Goal: Task Accomplishment & Management: Complete application form

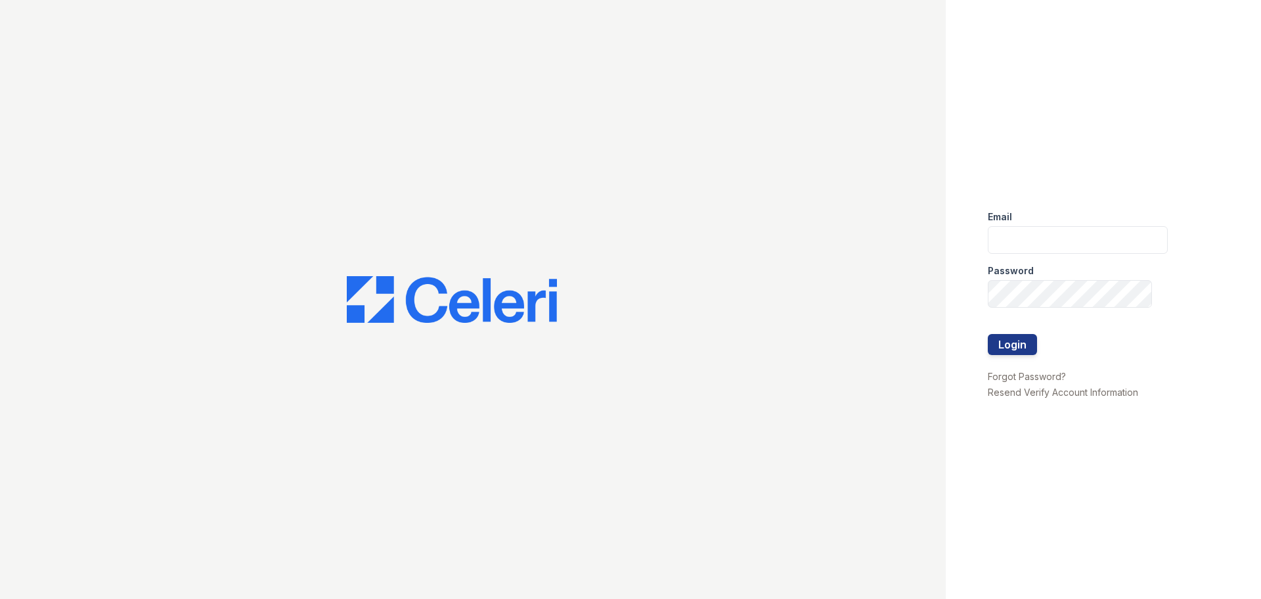
type input "[EMAIL_ADDRESS][DOMAIN_NAME]"
click at [1014, 357] on div at bounding box center [1078, 361] width 180 height 13
click at [1016, 352] on button "Login" at bounding box center [1012, 344] width 49 height 21
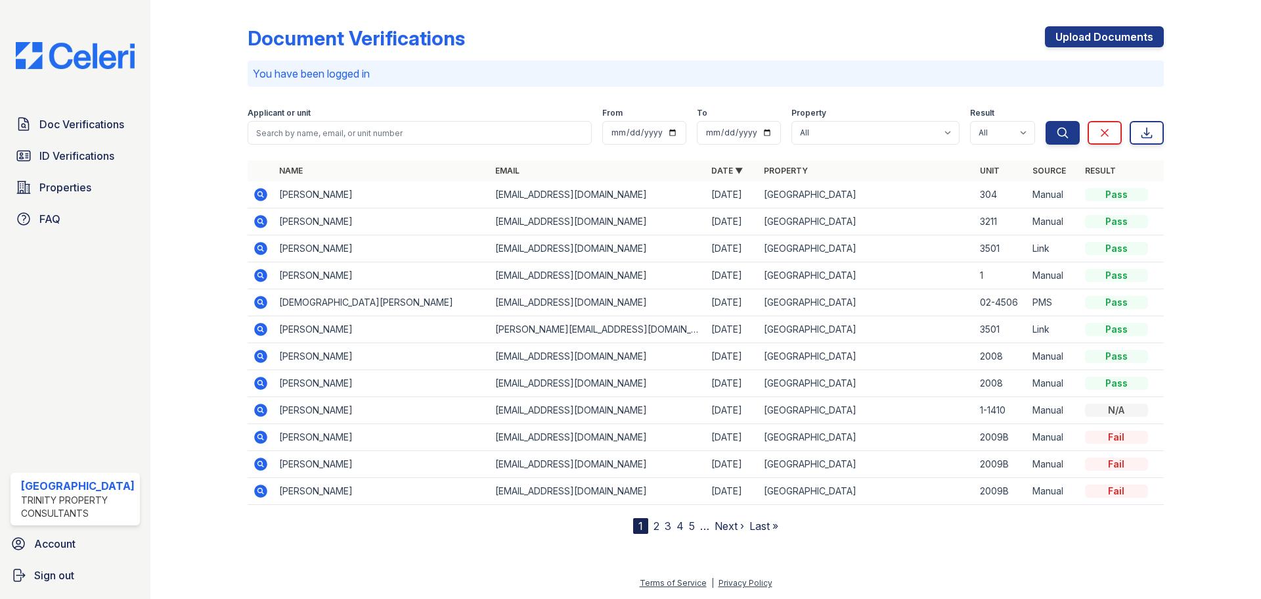
click at [253, 301] on icon at bounding box center [261, 302] width 16 height 16
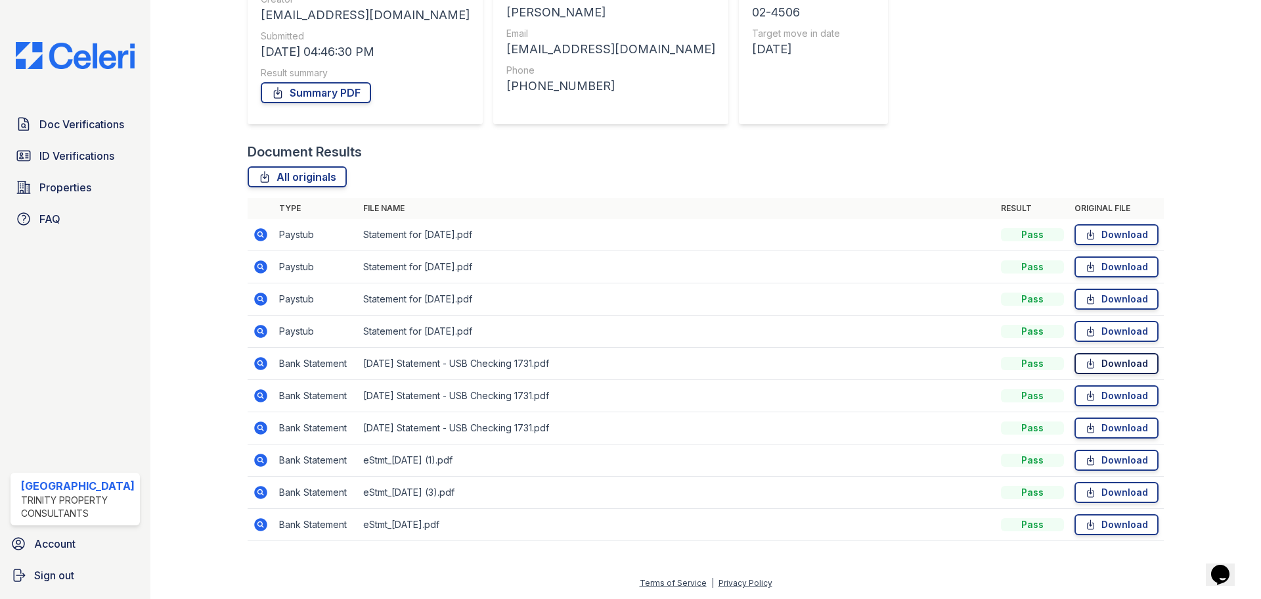
click at [1085, 362] on icon at bounding box center [1090, 363] width 11 height 13
click at [1106, 460] on link "Download" at bounding box center [1117, 459] width 84 height 21
click at [1085, 489] on icon at bounding box center [1090, 492] width 11 height 13
click at [1096, 528] on link "Download" at bounding box center [1117, 524] width 84 height 21
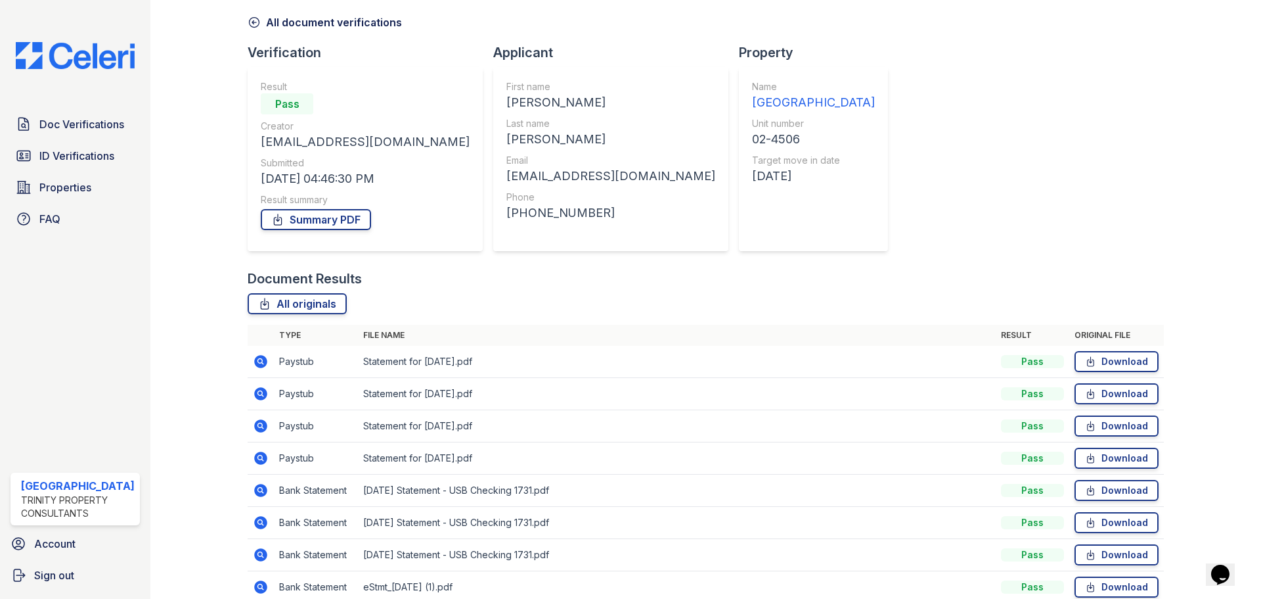
scroll to position [49, 0]
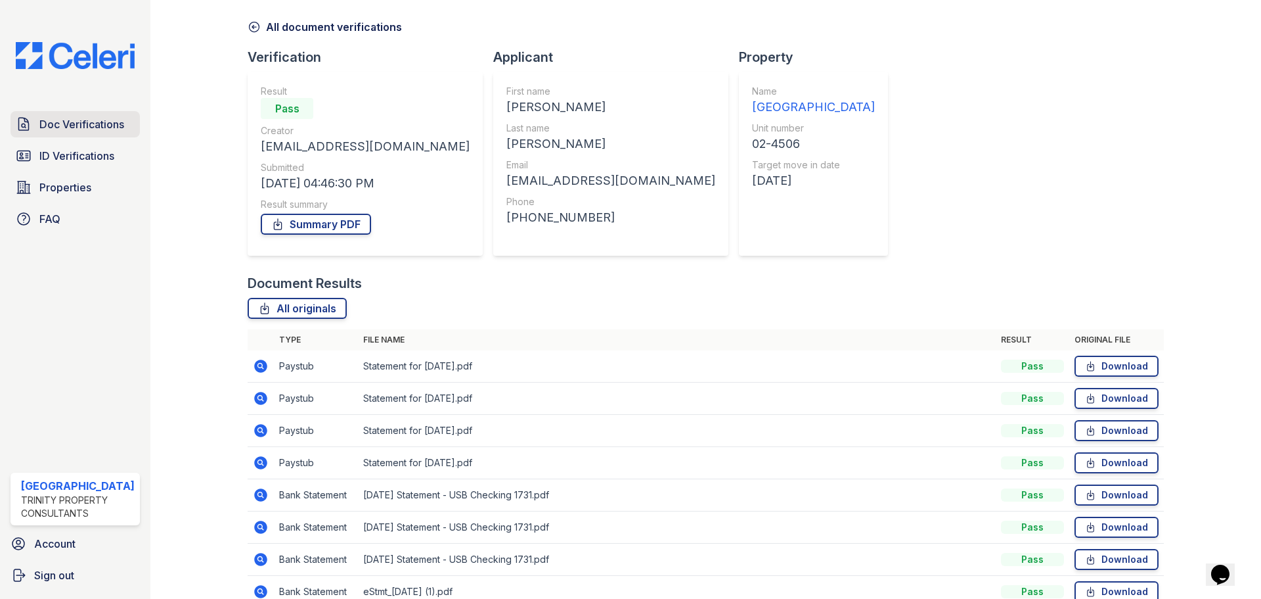
click at [108, 130] on span "Doc Verifications" at bounding box center [81, 124] width 85 height 16
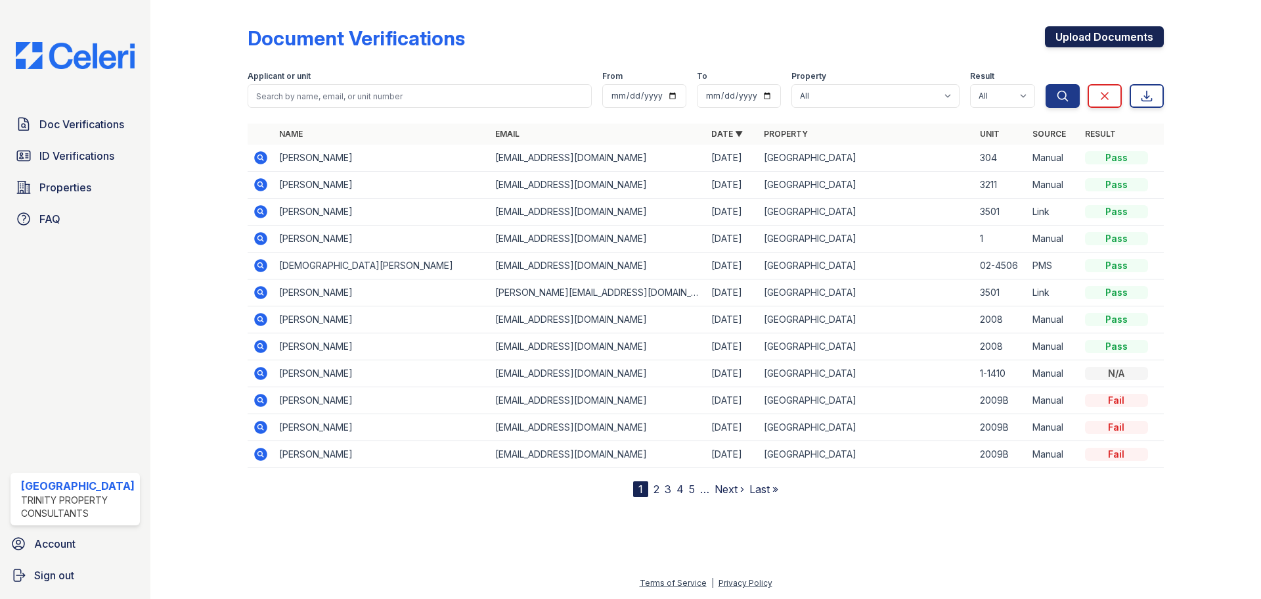
click at [1100, 30] on link "Upload Documents" at bounding box center [1104, 36] width 119 height 21
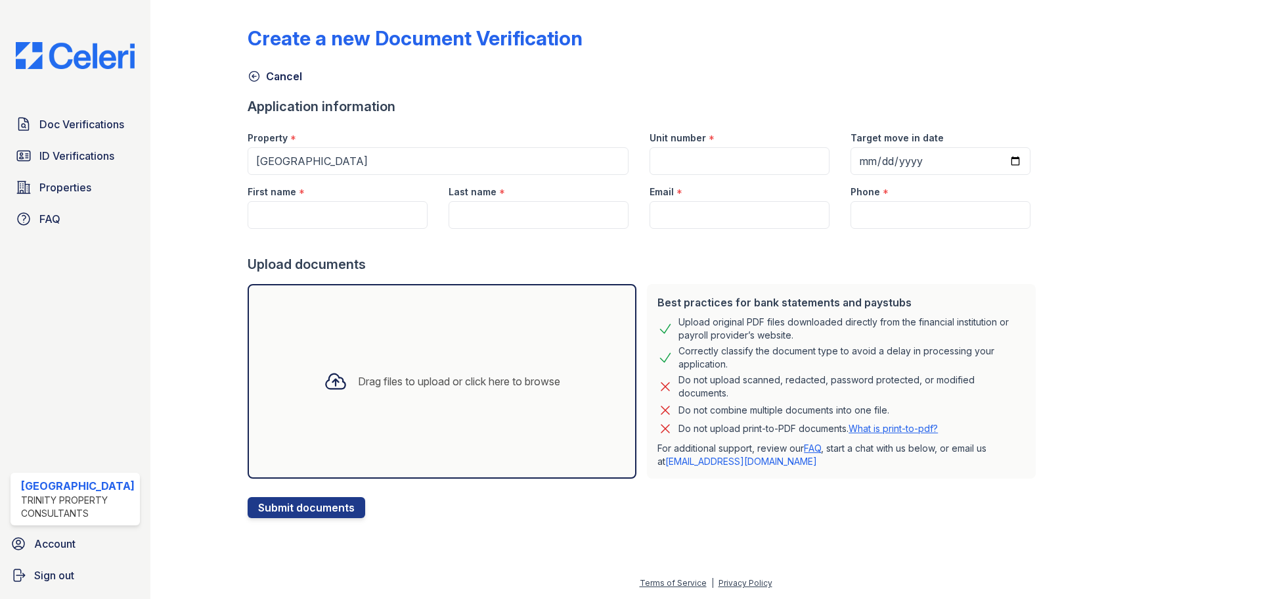
click at [455, 369] on div "Drag files to upload or click here to browse" at bounding box center [442, 381] width 258 height 45
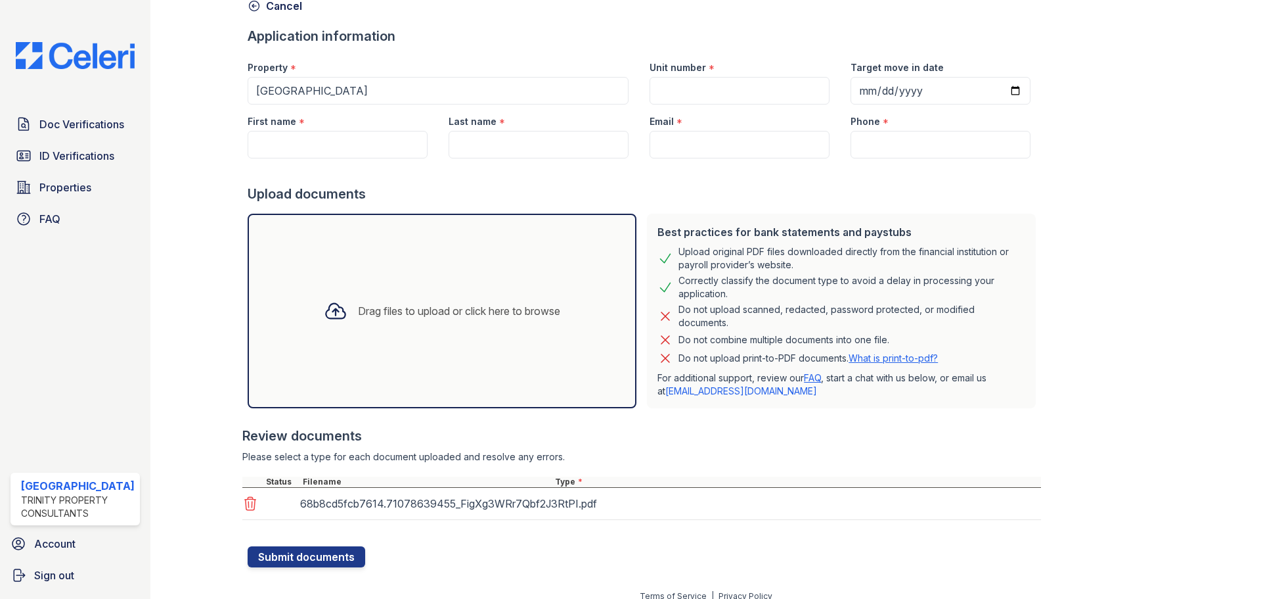
scroll to position [83, 0]
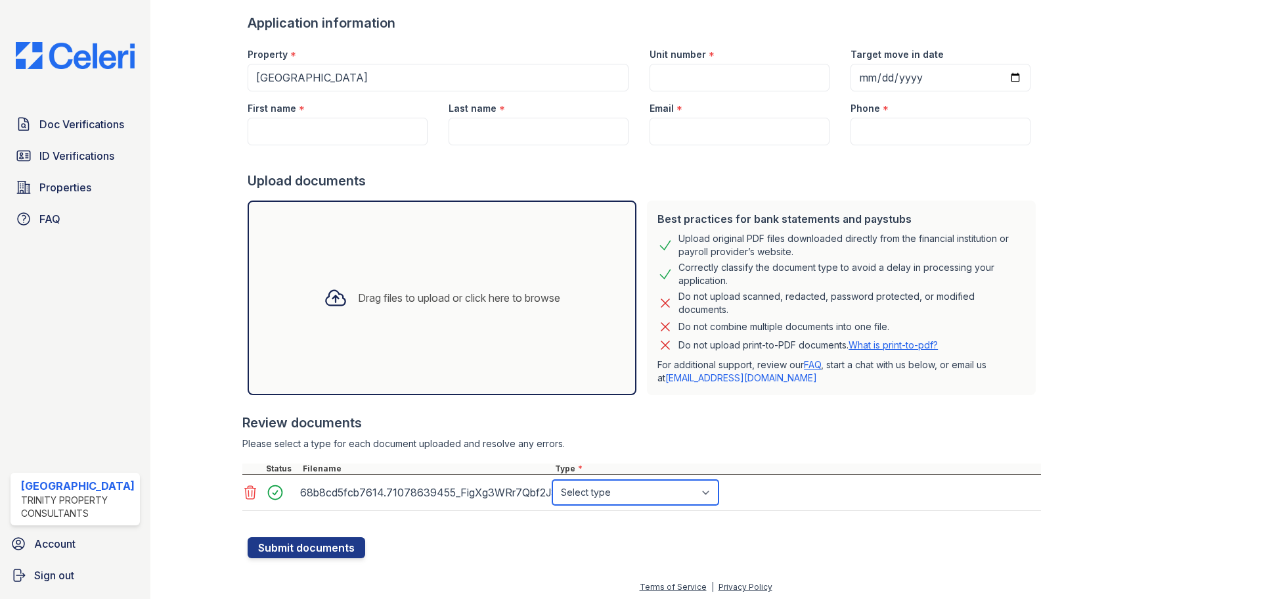
click at [662, 493] on select "Select type Paystub Bank Statement Offer Letter Tax Documents Benefit Award Let…" at bounding box center [636, 492] width 166 height 25
select select "investment_account_statement"
click at [553, 480] on select "Select type Paystub Bank Statement Offer Letter Tax Documents Benefit Award Let…" at bounding box center [636, 492] width 166 height 25
click at [321, 284] on div at bounding box center [336, 298] width 34 height 34
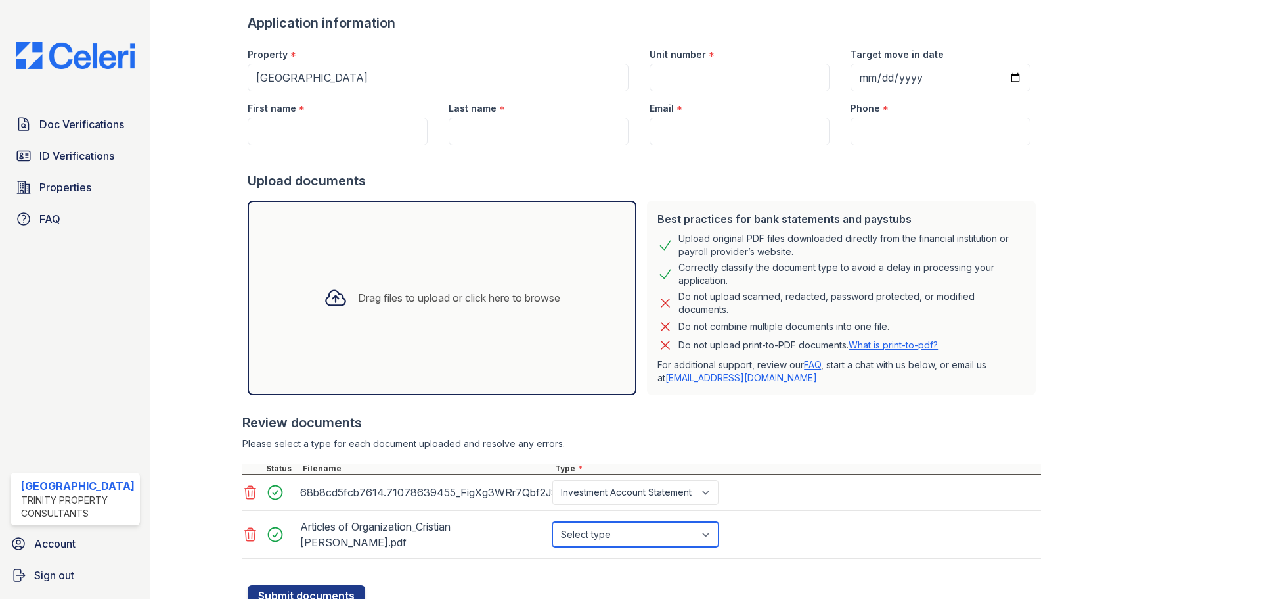
click at [584, 525] on select "Select type Paystub Bank Statement Offer Letter Tax Documents Benefit Award Let…" at bounding box center [636, 534] width 166 height 25
select select "investment_account_statement"
click at [553, 522] on select "Select type Paystub Bank Statement Offer Letter Tax Documents Benefit Award Let…" at bounding box center [636, 534] width 166 height 25
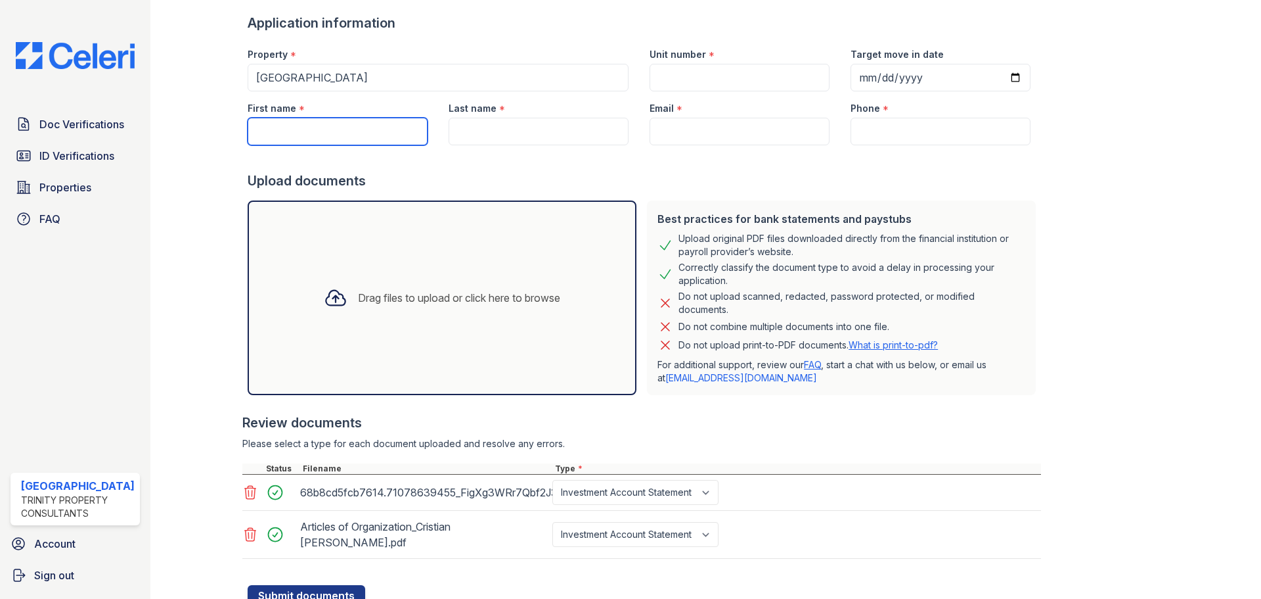
click at [271, 126] on input "First name" at bounding box center [338, 132] width 180 height 28
click at [281, 131] on input "Crisitan" at bounding box center [338, 132] width 180 height 28
type input "Cristian"
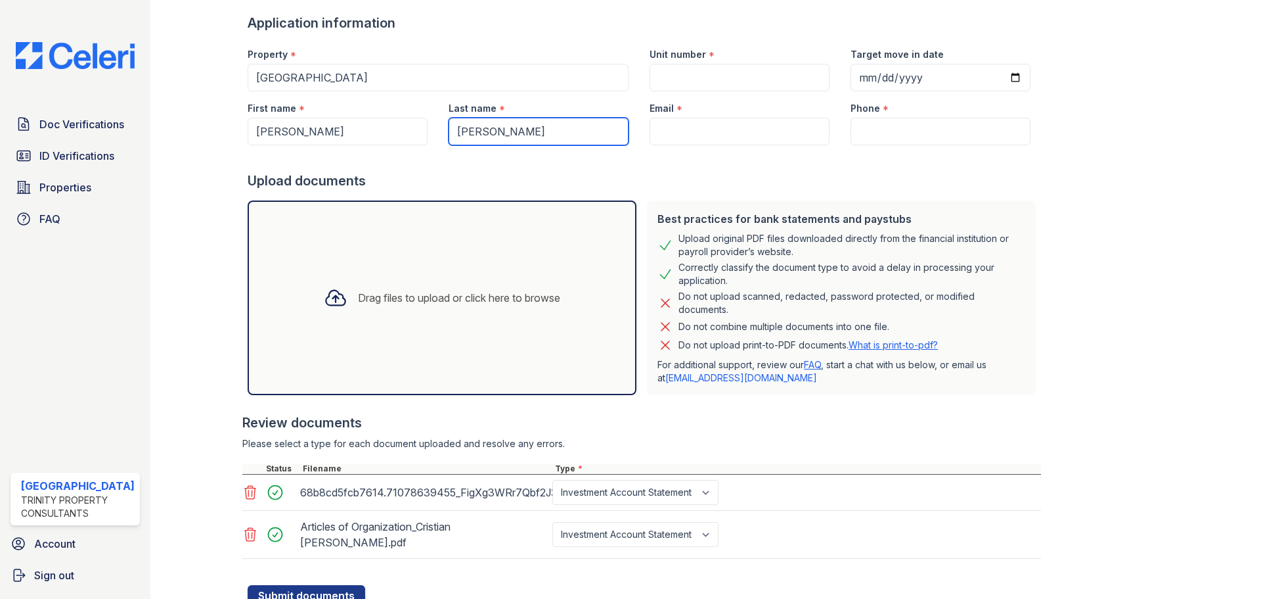
type input "Quiles"
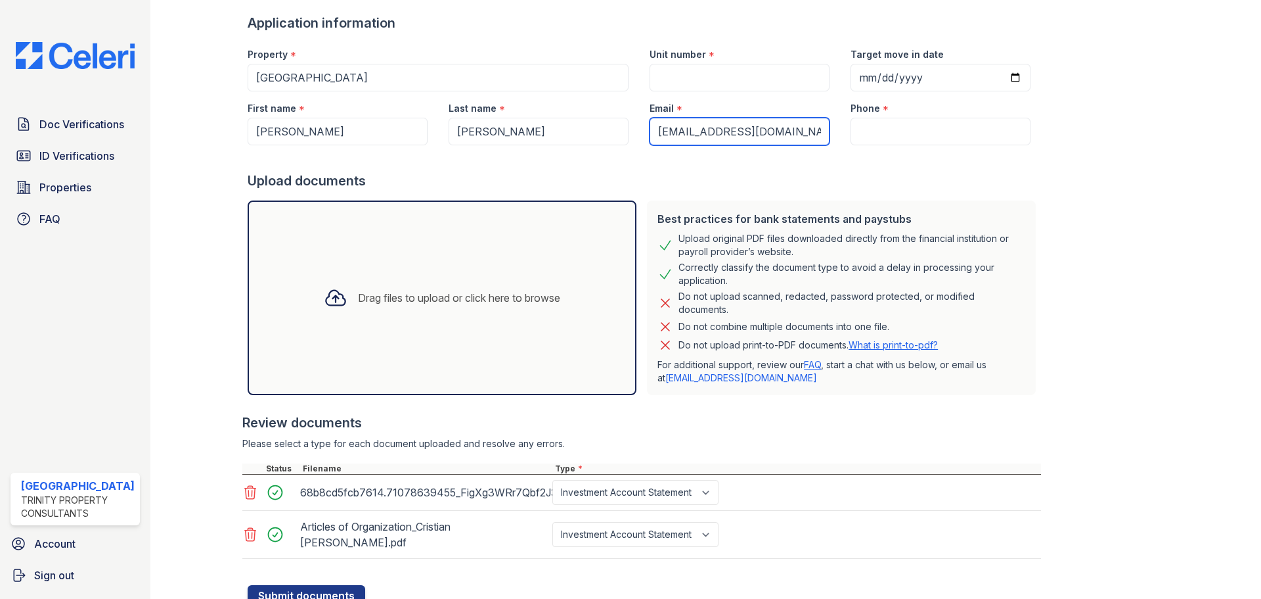
type input "cqcq@gmail.com"
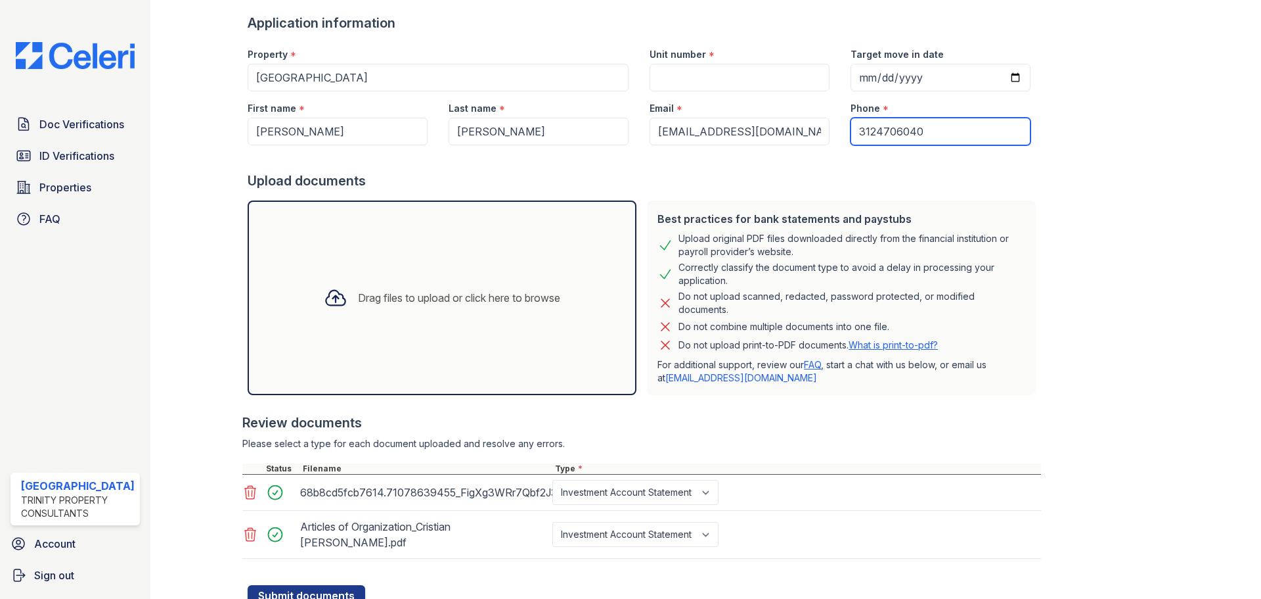
type input "3124706040"
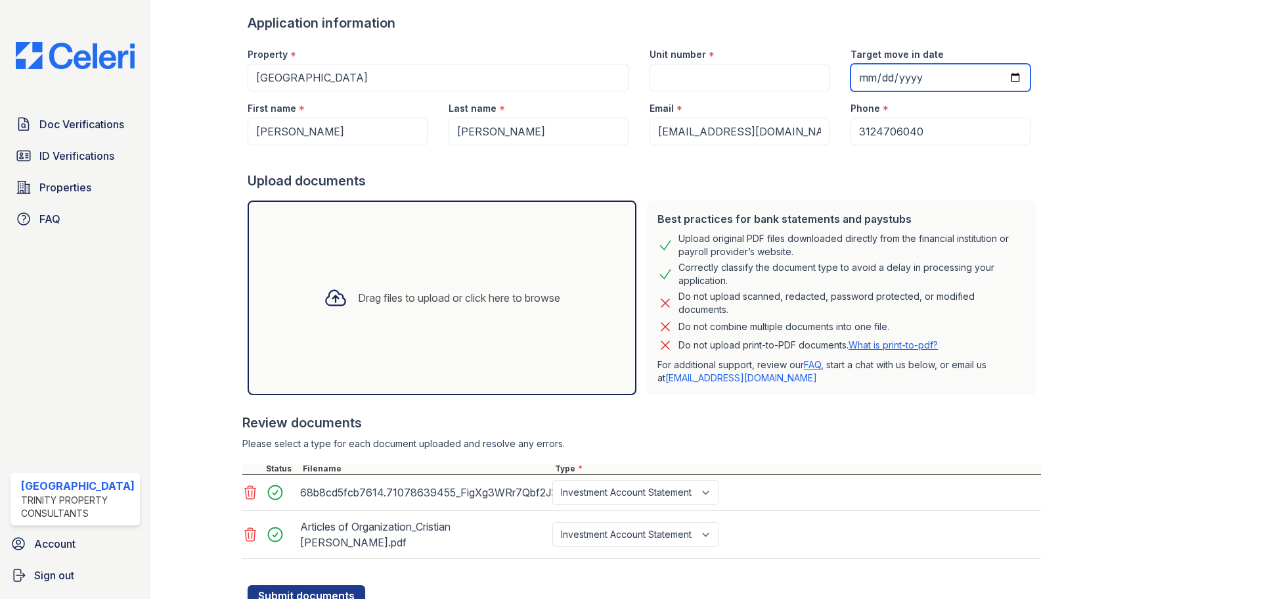
click at [851, 85] on input "Target move in date" at bounding box center [941, 78] width 180 height 28
type input "2025-09-05"
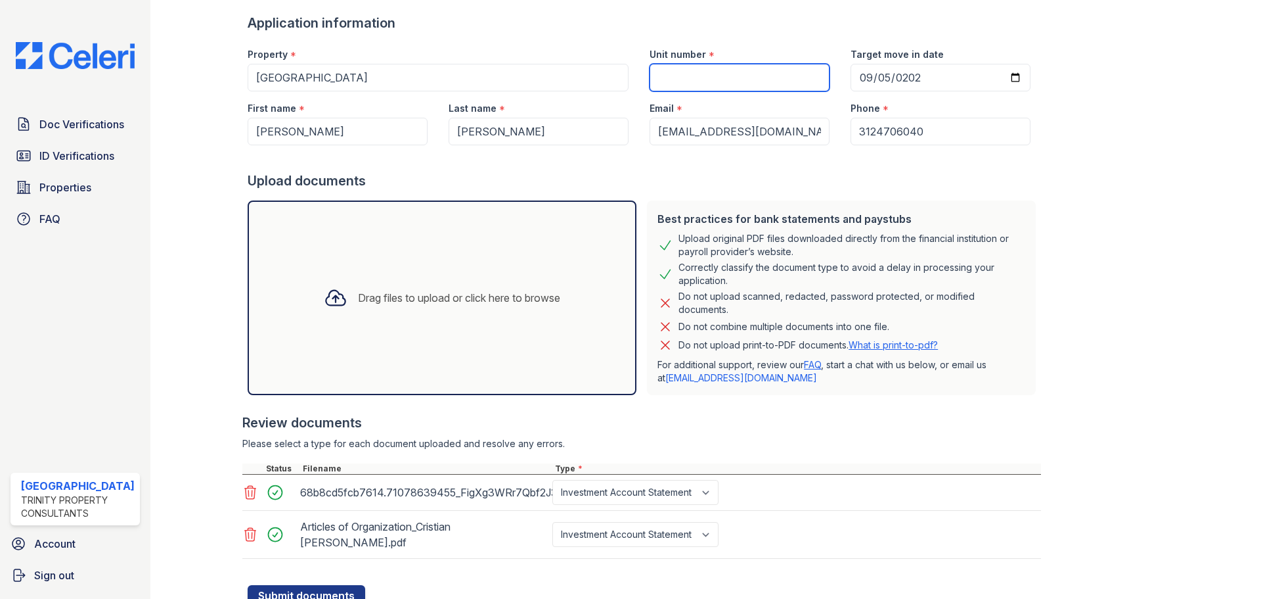
click at [754, 77] on input "Unit number" at bounding box center [740, 78] width 180 height 28
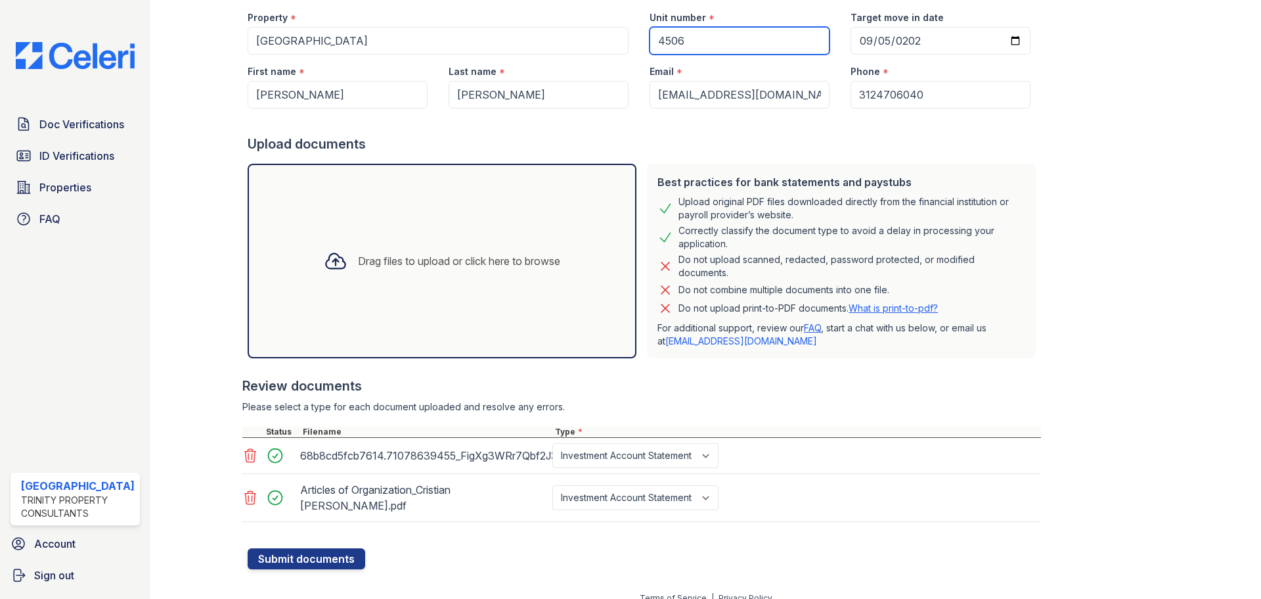
scroll to position [124, 0]
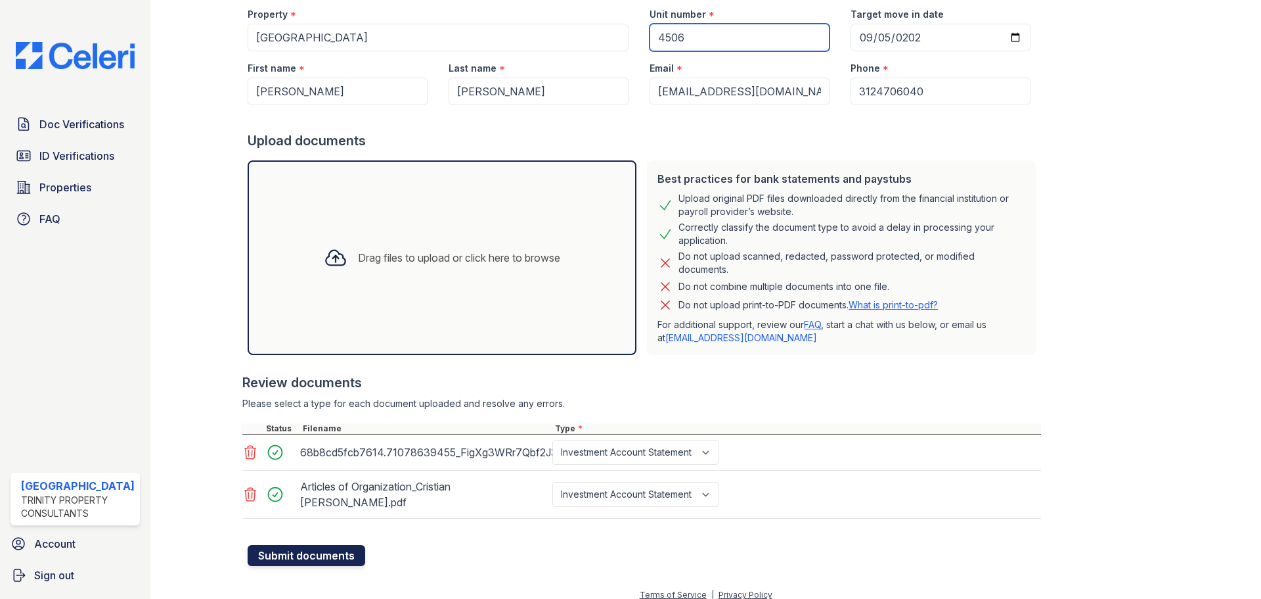
type input "4506"
click at [304, 545] on button "Submit documents" at bounding box center [307, 555] width 118 height 21
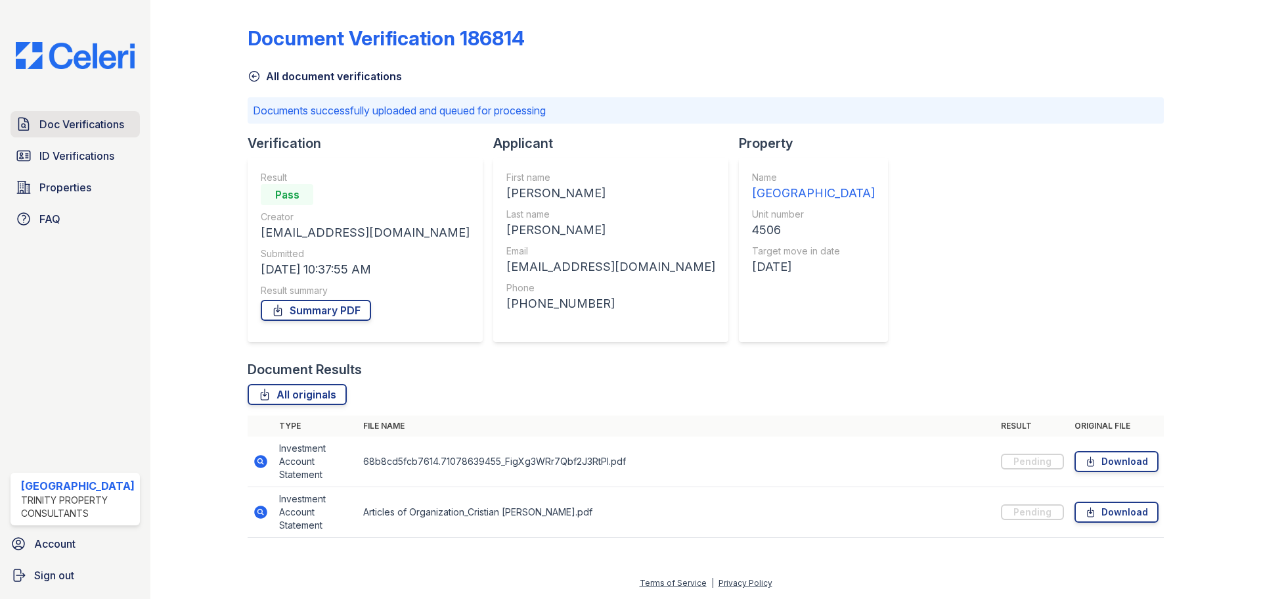
click at [54, 127] on span "Doc Verifications" at bounding box center [81, 124] width 85 height 16
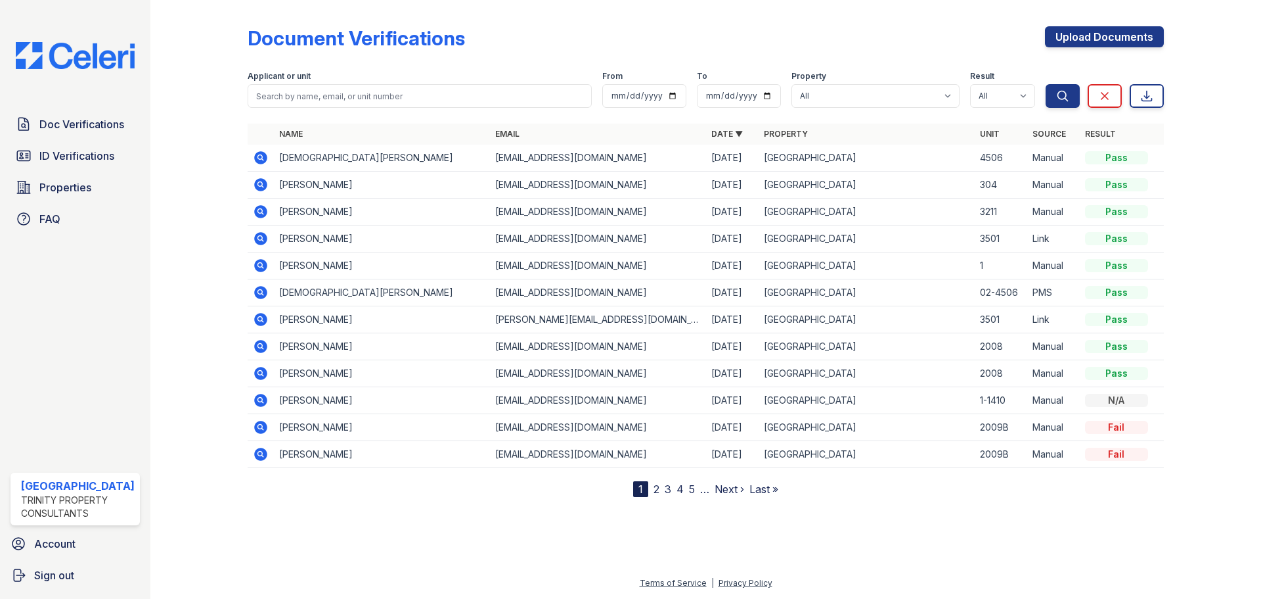
click at [255, 156] on icon at bounding box center [260, 157] width 13 height 13
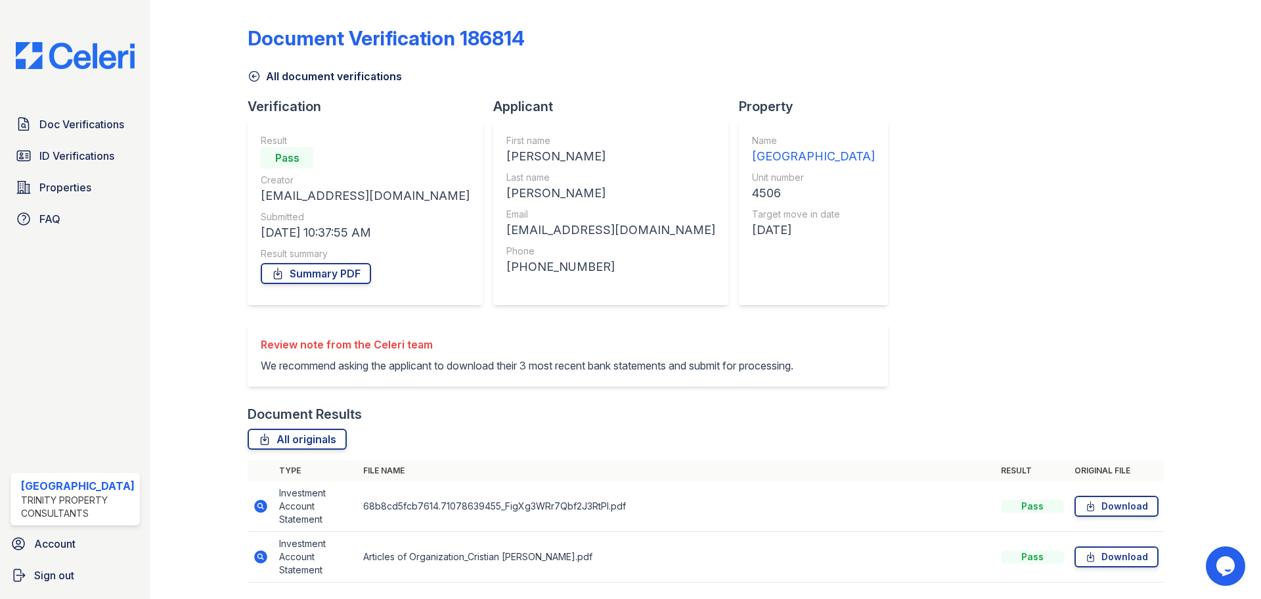
scroll to position [57, 0]
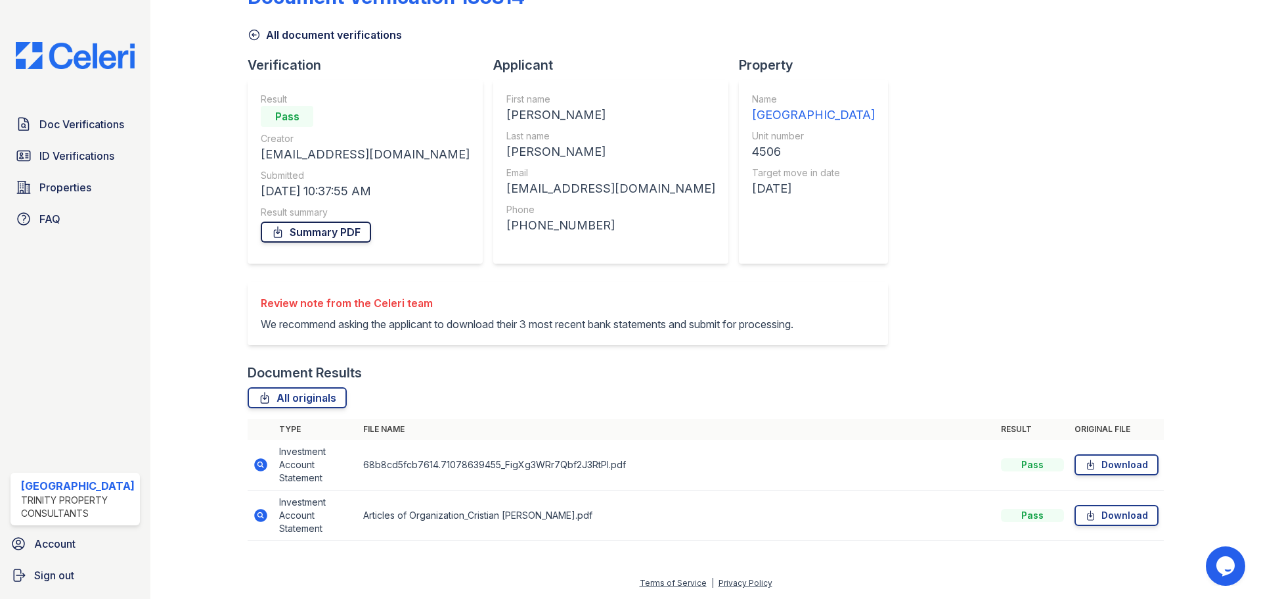
click at [337, 221] on link "Summary PDF" at bounding box center [316, 231] width 110 height 21
click at [71, 121] on span "Doc Verifications" at bounding box center [81, 124] width 85 height 16
